Goal: Task Accomplishment & Management: Manage account settings

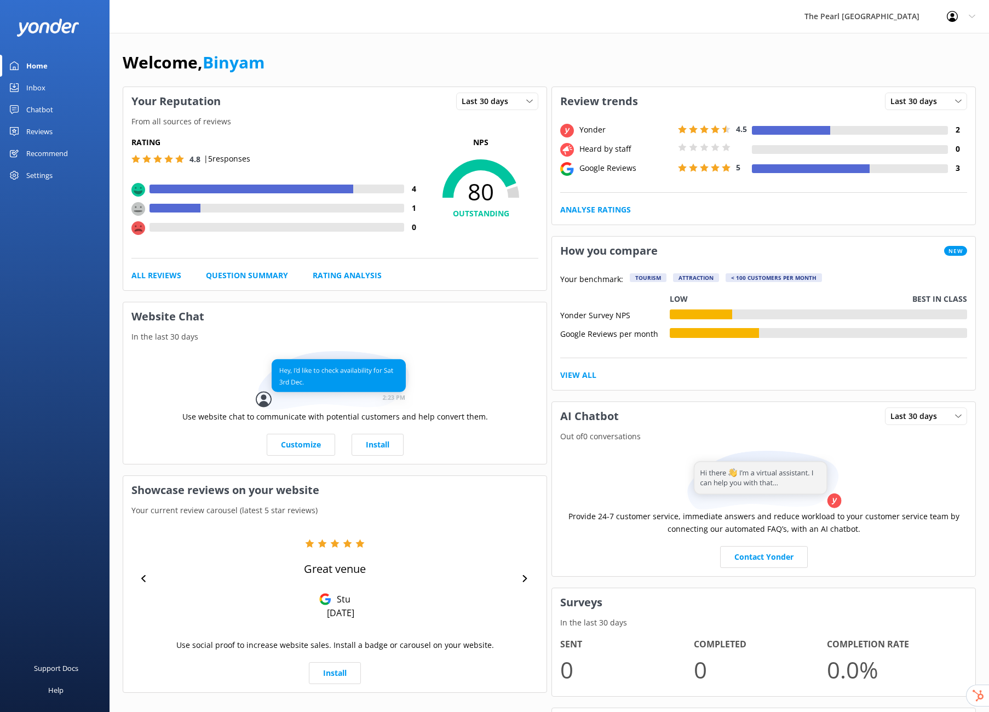
click at [43, 134] on div "Reviews" at bounding box center [39, 132] width 26 height 22
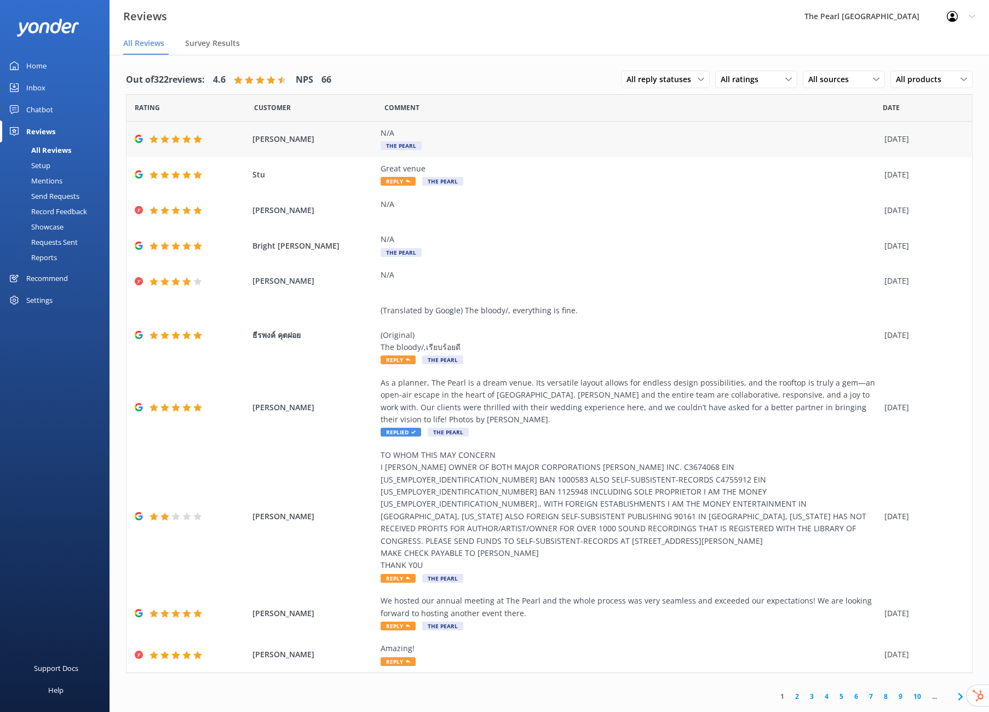
click at [295, 146] on div "[PERSON_NAME] N/A The Pearl [DATE]" at bounding box center [550, 140] width 846 height 36
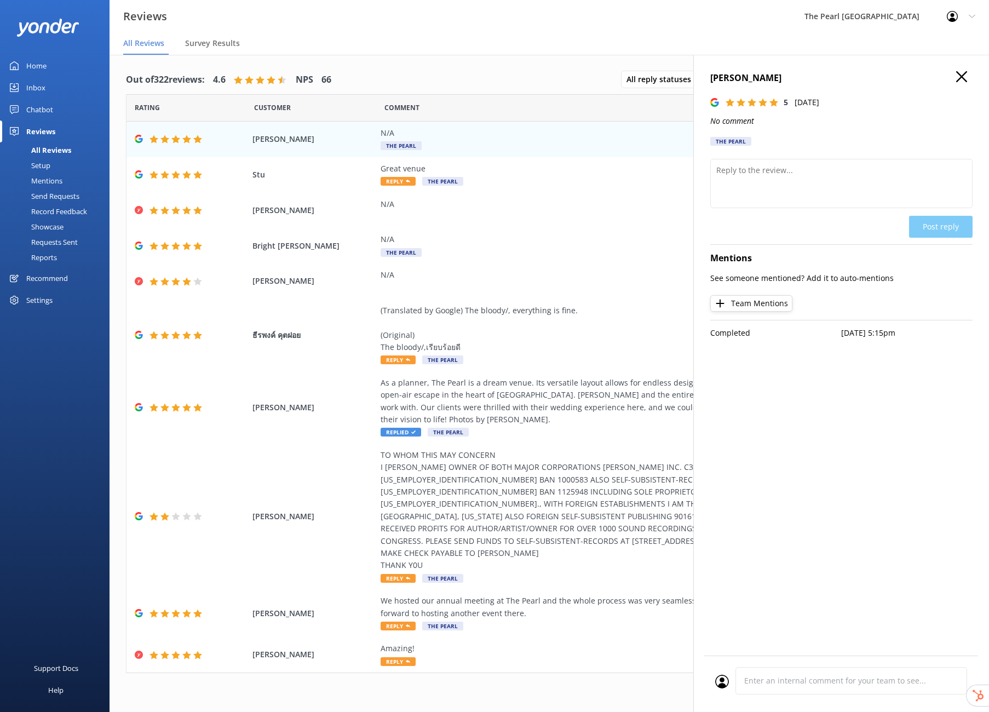
click at [418, 67] on div "Out of 322 reviews: 4.6 NPS 66 All reply statuses All reply statuses Needs a re…" at bounding box center [549, 80] width 847 height 28
click at [62, 244] on div "Requests Sent" at bounding box center [42, 241] width 71 height 15
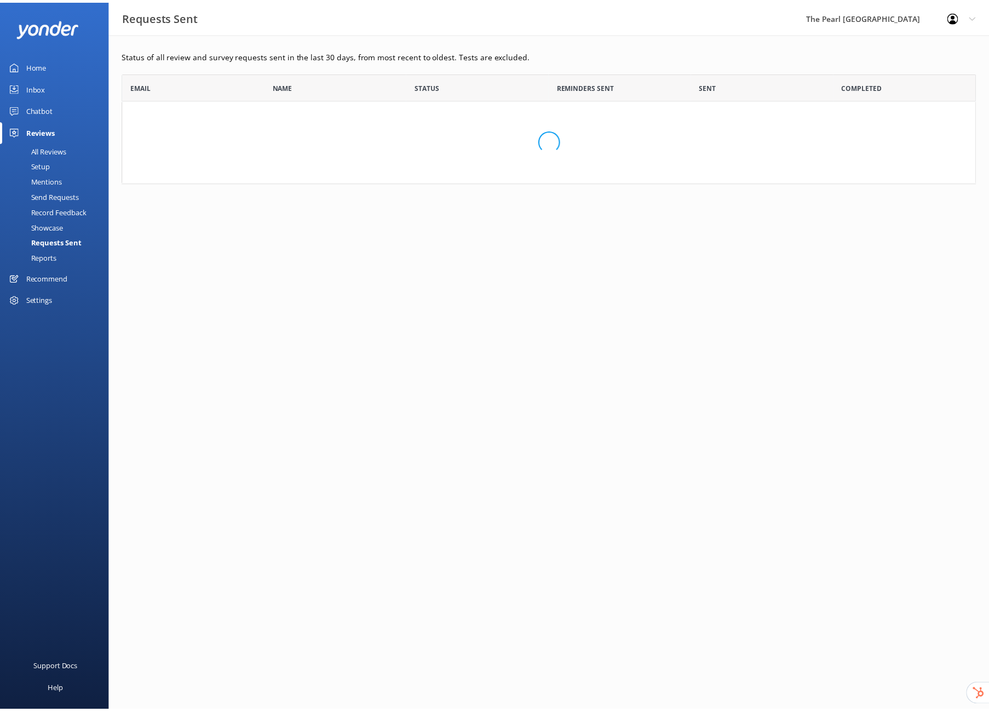
scroll to position [267, 854]
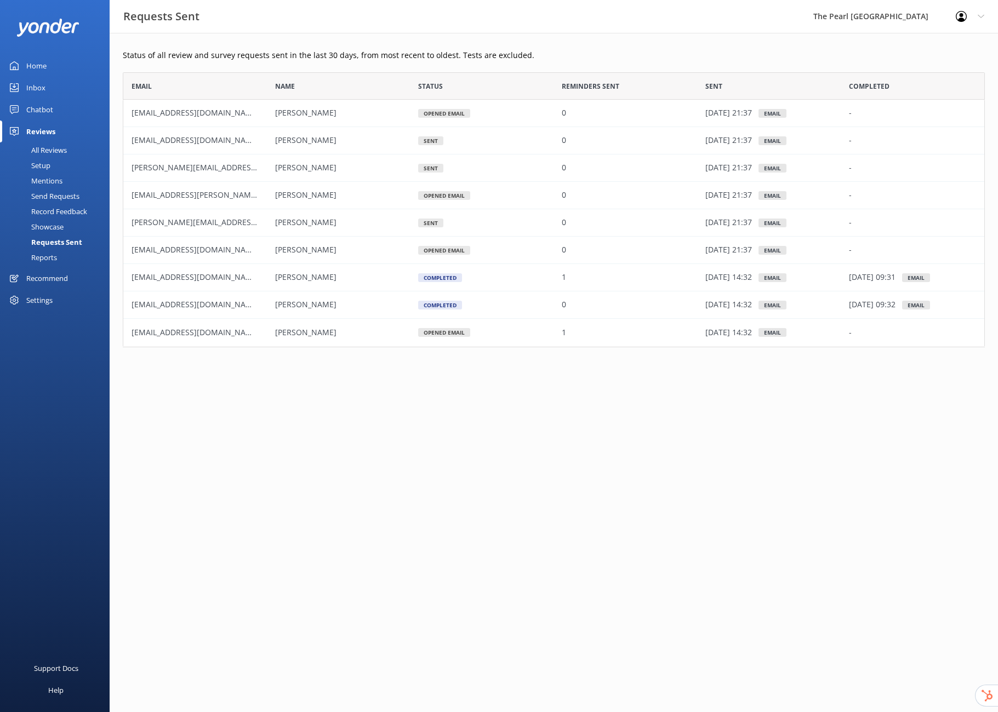
click at [657, 455] on html "Requests Sent The Pearl San Francisco Profile Settings Logout Home Inbox Chatbo…" at bounding box center [499, 356] width 998 height 712
click at [39, 256] on div "Reports" at bounding box center [32, 257] width 50 height 15
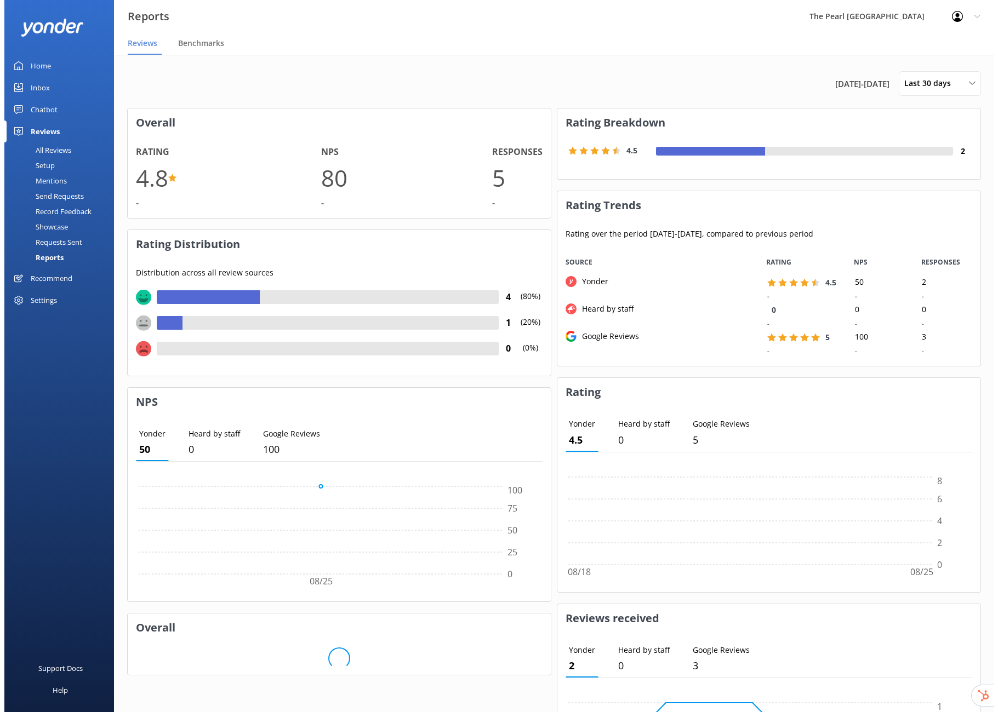
scroll to position [9, 9]
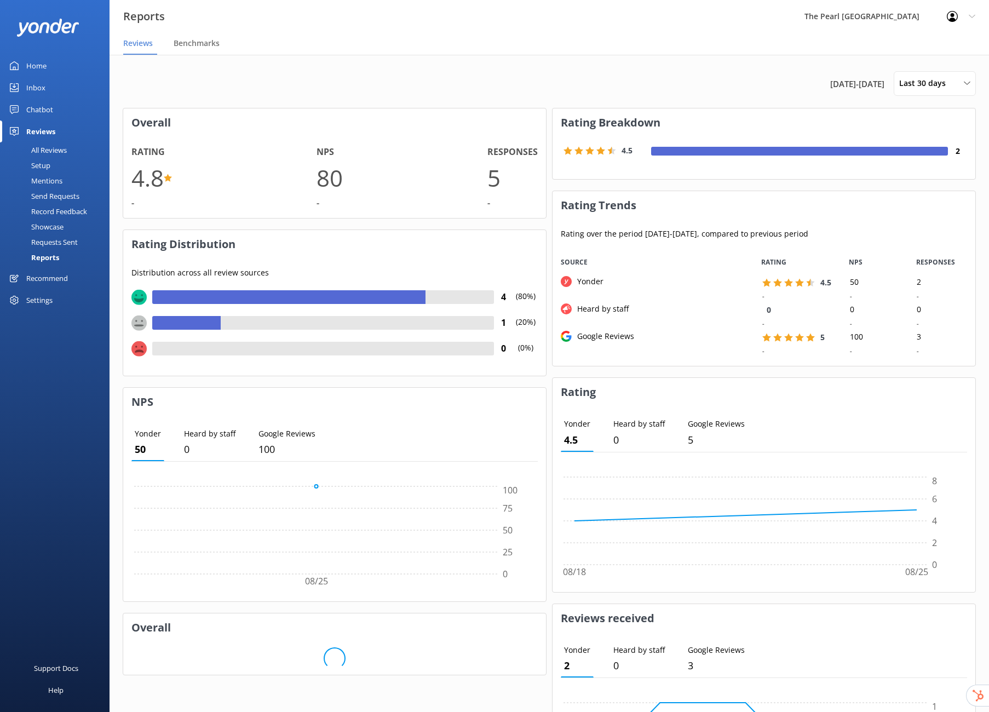
click at [55, 248] on div "Requests Sent" at bounding box center [42, 241] width 71 height 15
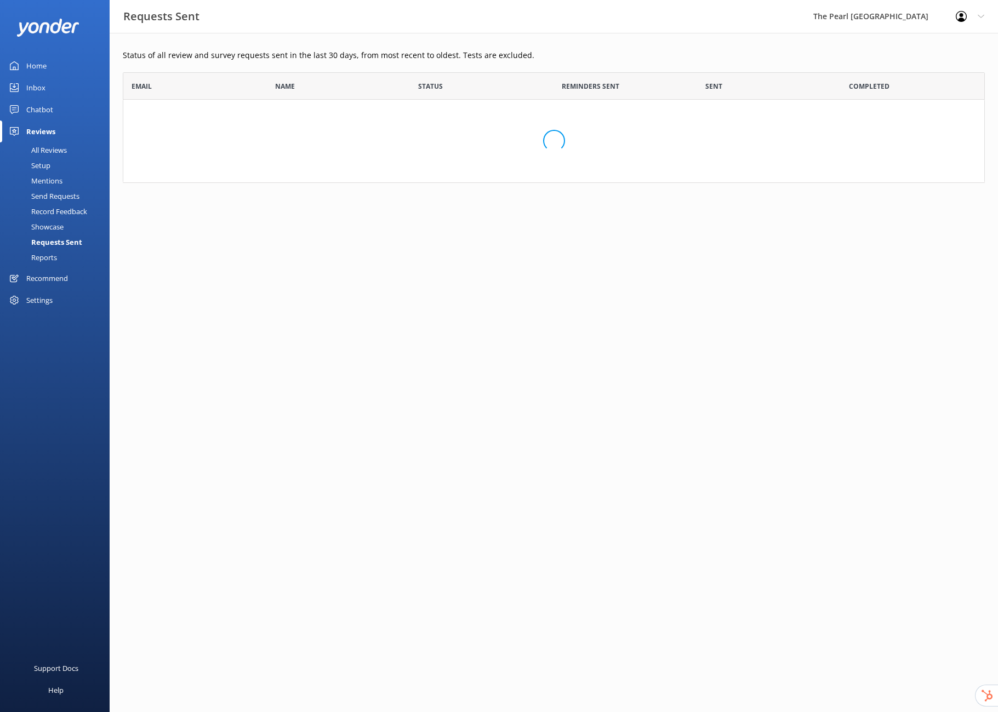
scroll to position [267, 854]
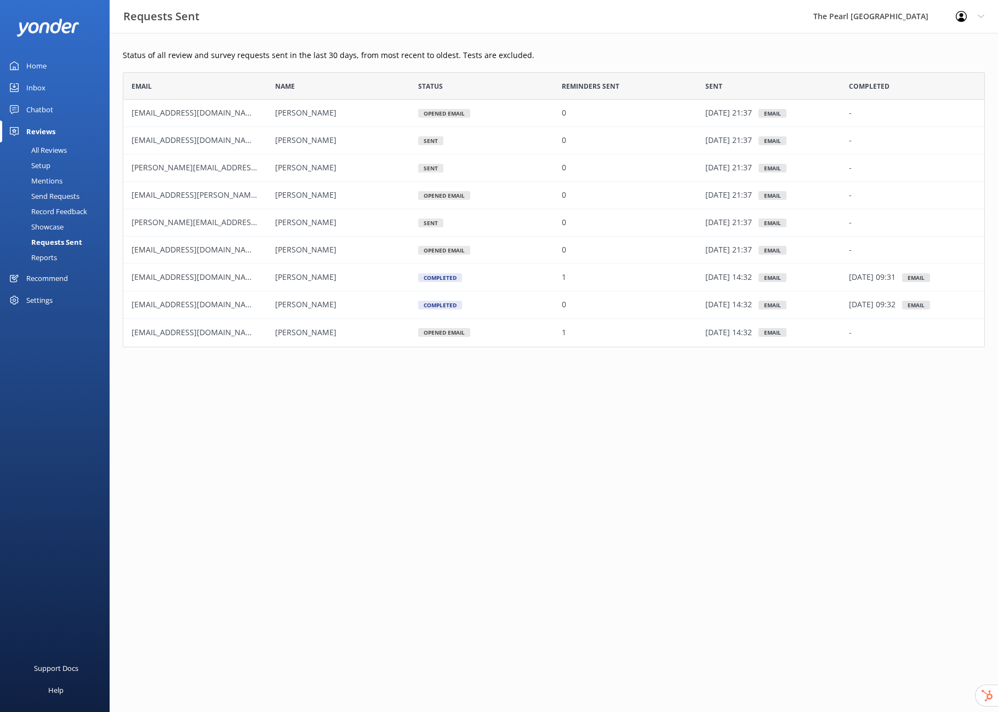
click at [652, 144] on div "0" at bounding box center [625, 140] width 144 height 27
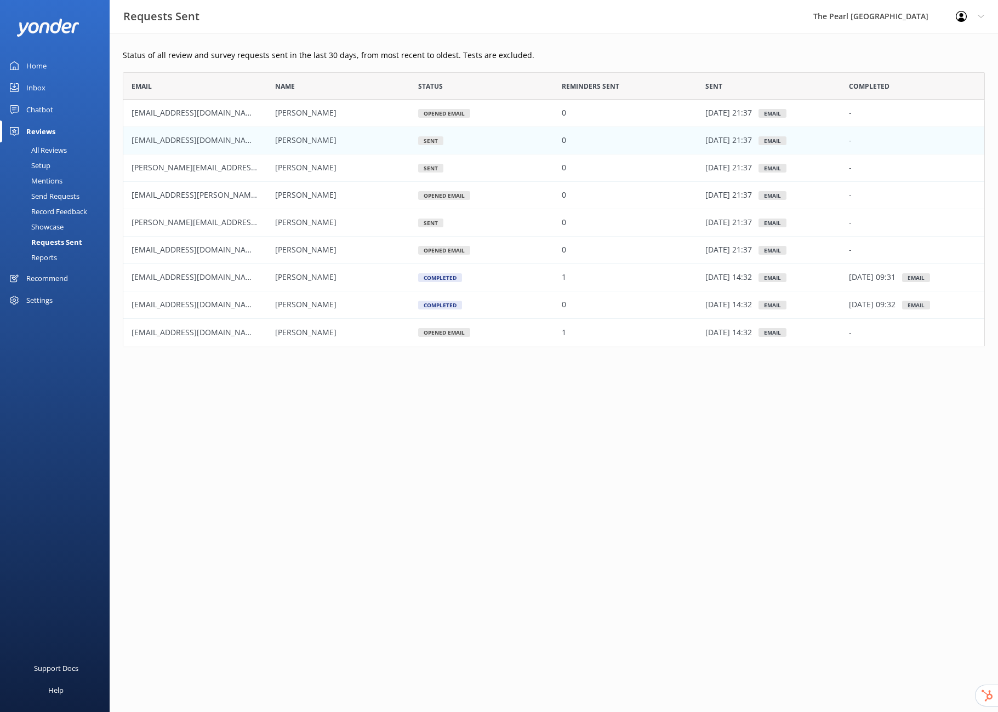
click at [770, 32] on div "Requests Sent The Pearl [GEOGRAPHIC_DATA] Profile Settings Logout" at bounding box center [499, 16] width 998 height 33
click at [217, 459] on html "Requests Sent The Pearl San Francisco Profile Settings Logout Home Inbox Chatbo…" at bounding box center [499, 356] width 998 height 712
click at [738, 58] on p "Status of all review and survey requests sent in the last 30 days, from most re…" at bounding box center [554, 55] width 862 height 12
click at [450, 575] on html "Requests Sent The Pearl San Francisco Profile Settings Logout Home Inbox Chatbo…" at bounding box center [499, 356] width 998 height 712
click at [37, 299] on div "Settings" at bounding box center [39, 300] width 26 height 22
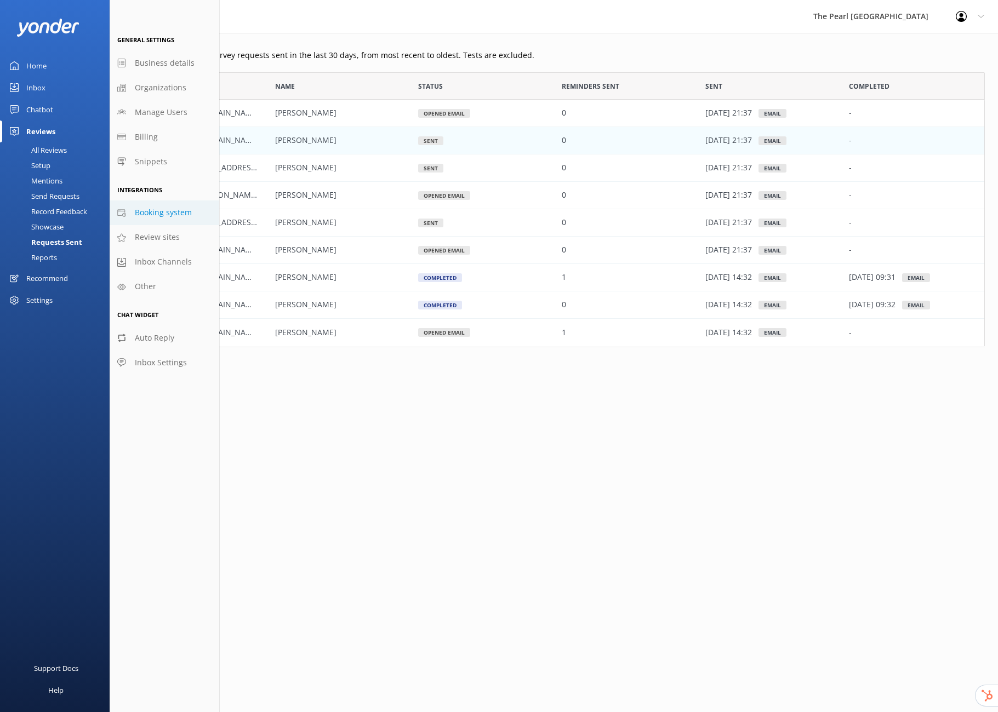
click at [150, 213] on span "Booking system" at bounding box center [163, 213] width 57 height 12
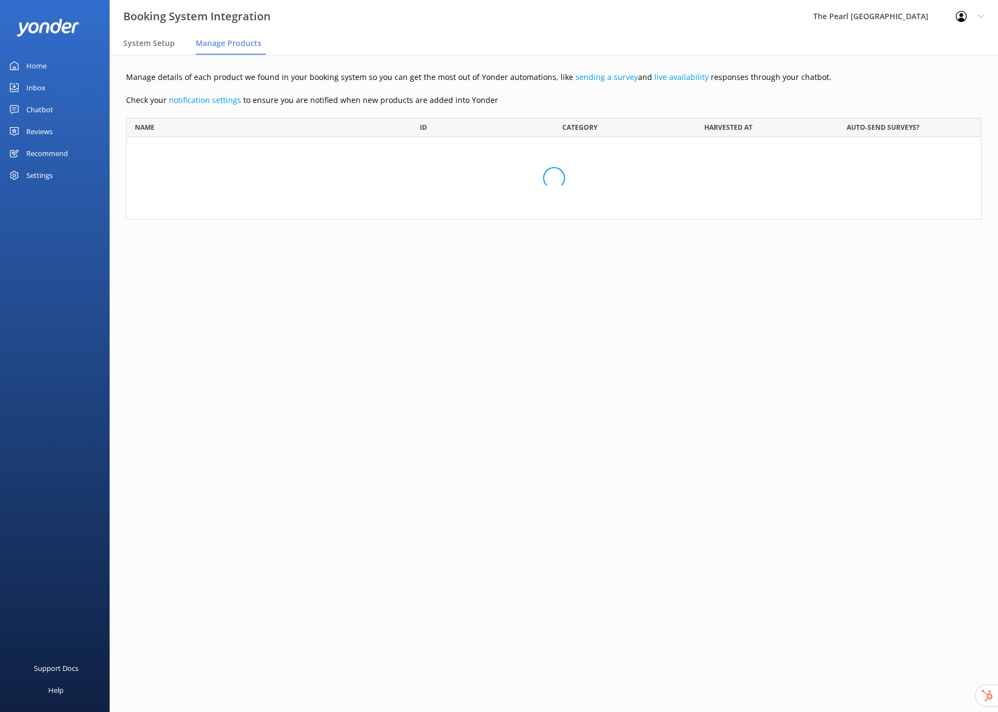
scroll to position [94, 847]
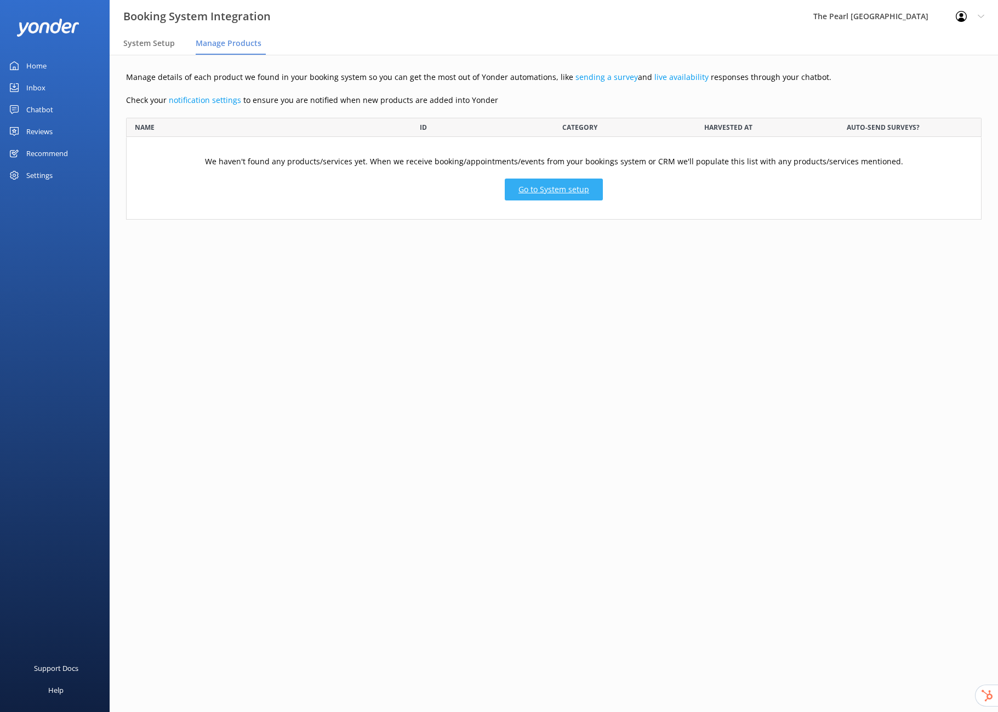
click at [575, 192] on link "Go to System setup" at bounding box center [554, 190] width 98 height 22
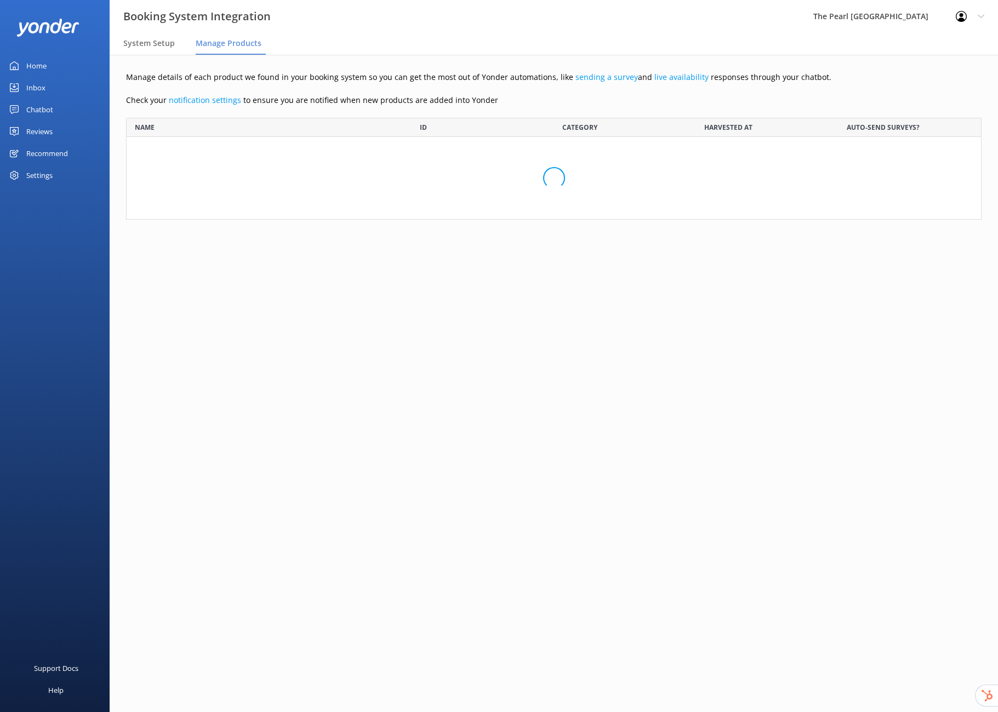
scroll to position [94, 847]
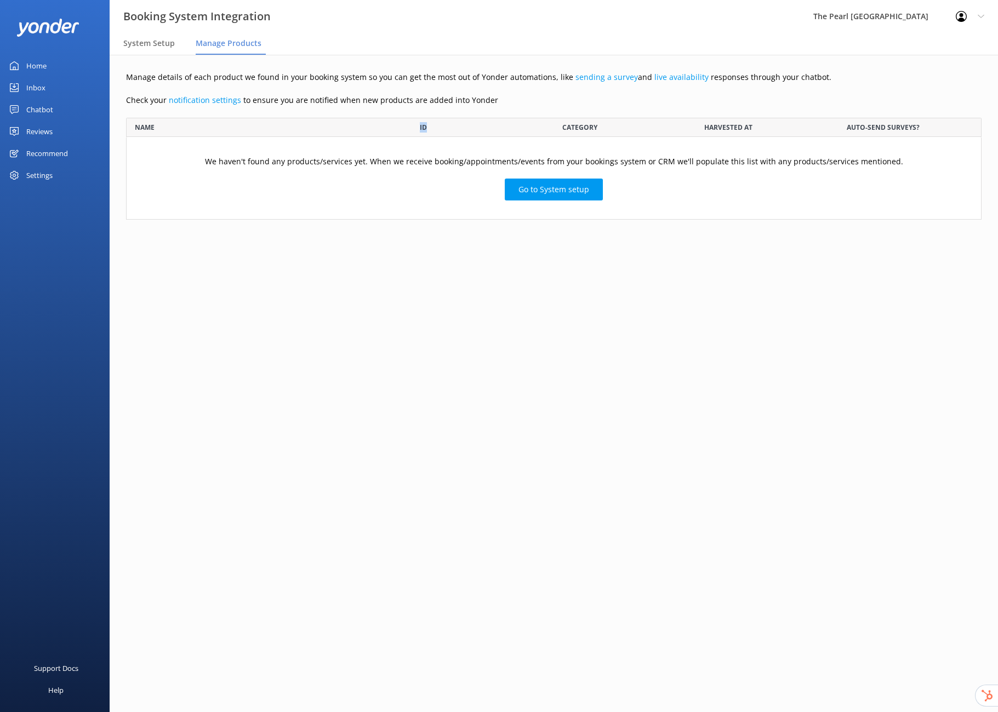
drag, startPoint x: 431, startPoint y: 130, endPoint x: 409, endPoint y: 131, distance: 22.0
click at [409, 131] on div "NAME ID CATEGORY HARVESTED AT AUTO-SEND SURVEYS?" at bounding box center [553, 127] width 855 height 19
click at [436, 333] on main "Manage details of each product we found in your booking system so you can get t…" at bounding box center [554, 383] width 888 height 657
